Goal: Transaction & Acquisition: Download file/media

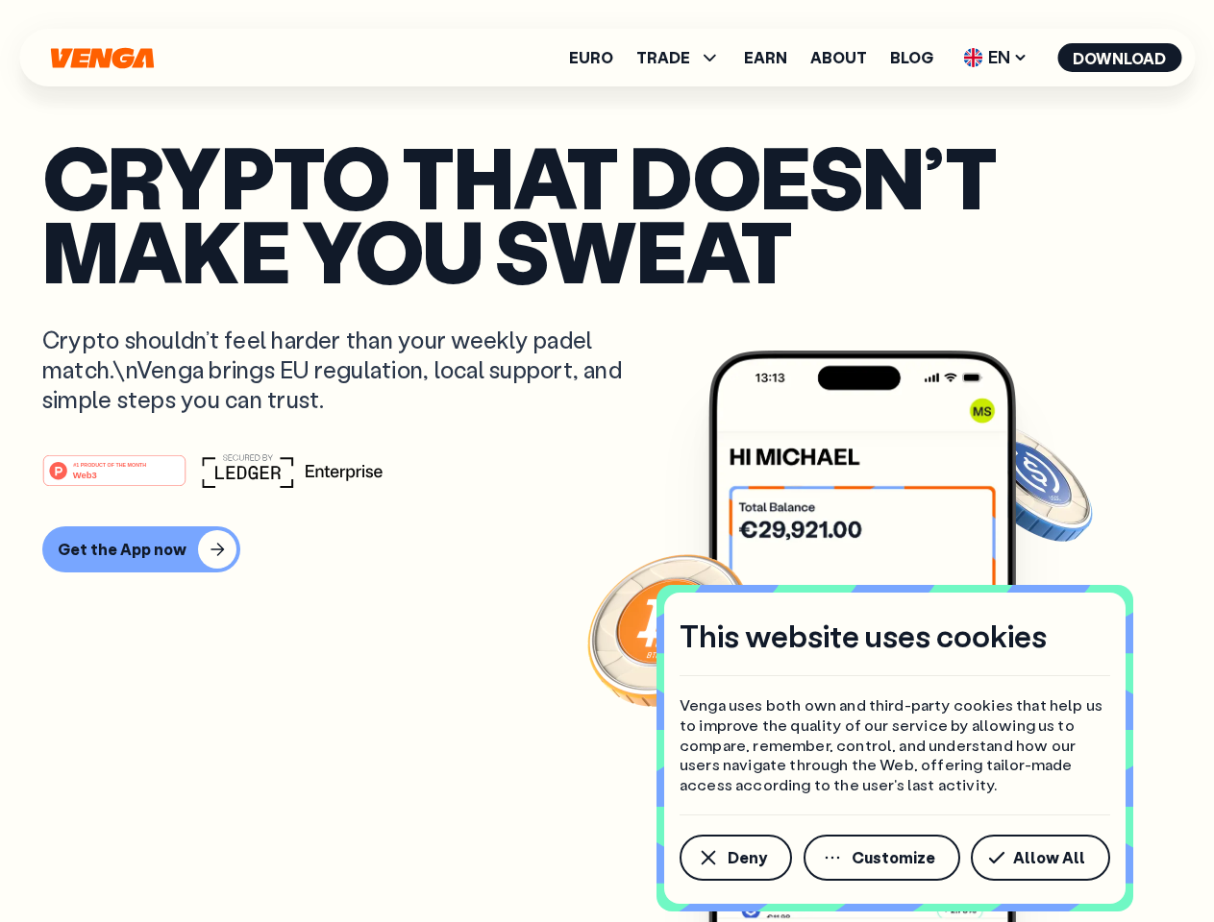
click at [606, 461] on div "#1 PRODUCT OF THE MONTH Web3" at bounding box center [606, 471] width 1129 height 35
click at [734, 858] on span "Deny" at bounding box center [746, 857] width 39 height 15
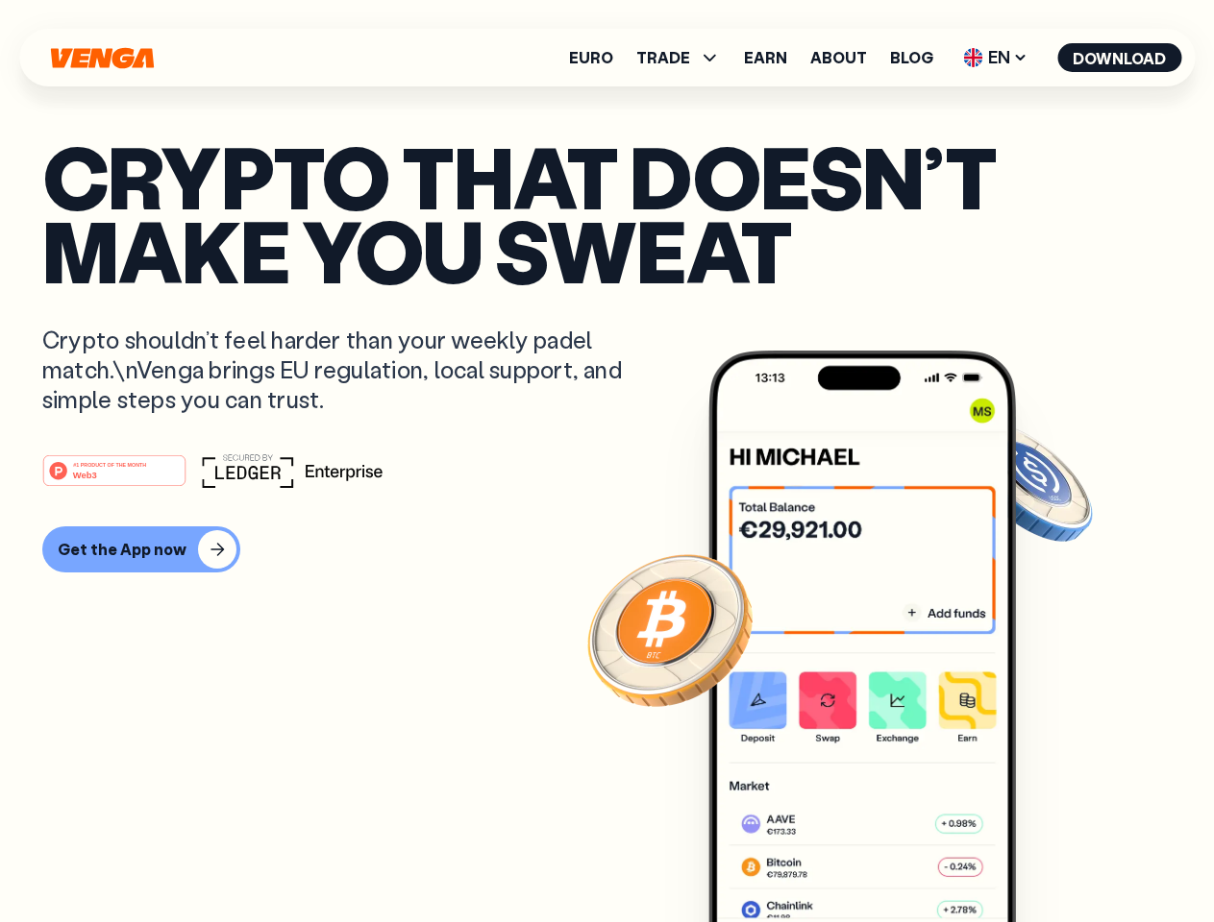
click at [883, 858] on img at bounding box center [861, 673] width 307 height 644
click at [1044, 858] on article "Crypto that doesn’t make you sweat Crypto shouldn’t feel harder than your weekl…" at bounding box center [606, 499] width 1129 height 721
click at [684, 58] on span "TRADE" at bounding box center [663, 57] width 54 height 15
click at [996, 58] on span "EN" at bounding box center [995, 57] width 78 height 31
click at [1119, 58] on button "Download" at bounding box center [1119, 57] width 124 height 29
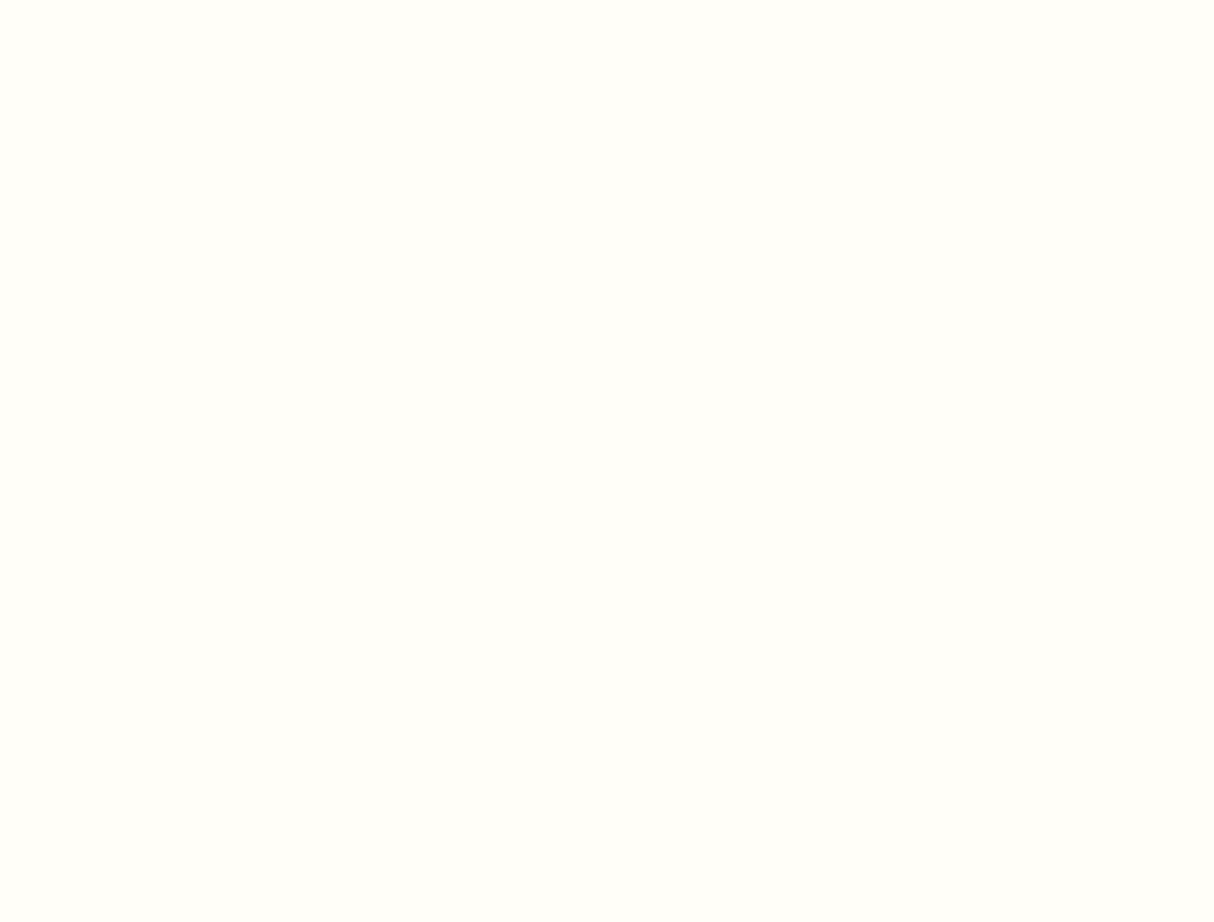
click at [606, 0] on html "This website uses cookies Venga uses both own and third-party cookies that help…" at bounding box center [607, 0] width 1214 height 0
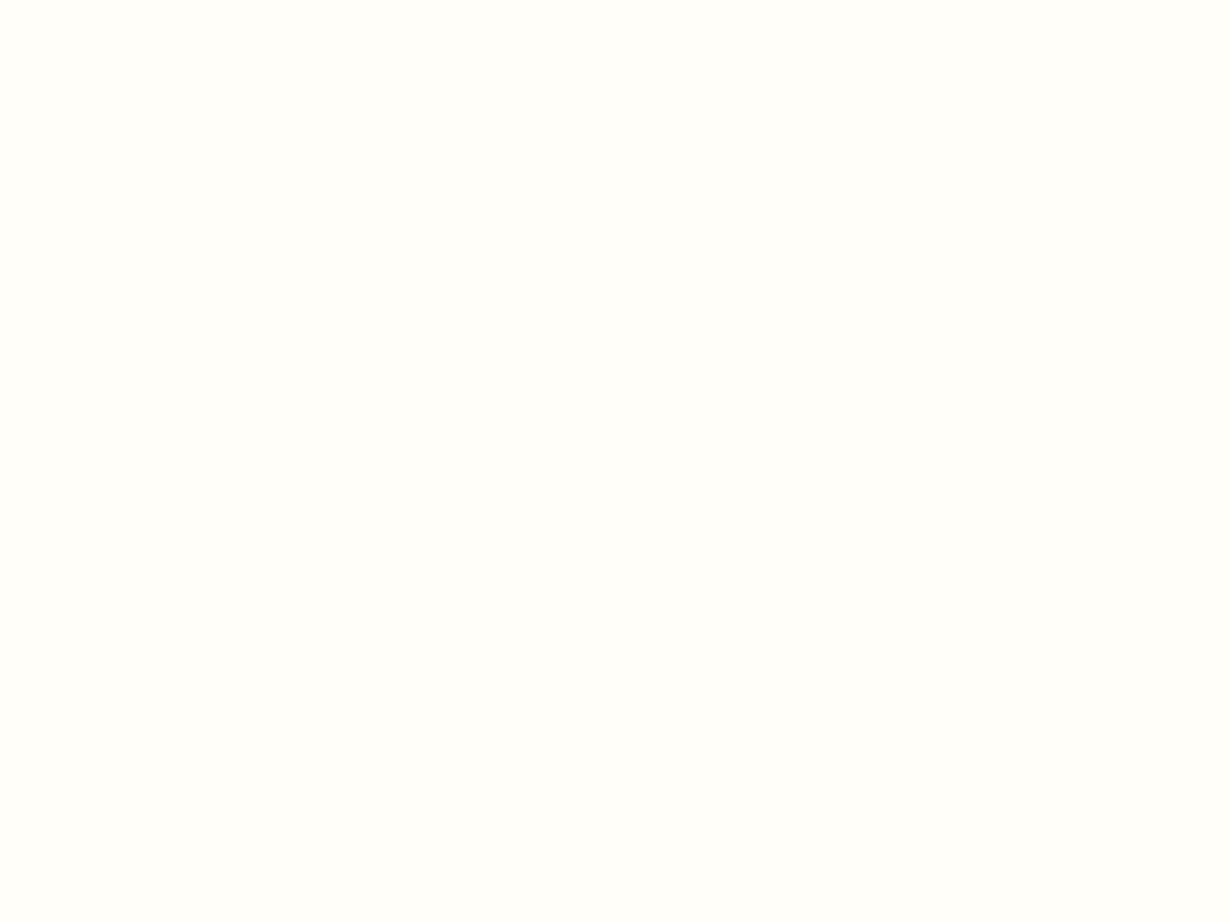
click at [138, 0] on html "This website uses cookies Venga uses both own and third-party cookies that help…" at bounding box center [615, 0] width 1230 height 0
click at [117, 0] on html "This website uses cookies Venga uses both own and third-party cookies that help…" at bounding box center [615, 0] width 1230 height 0
